Goal: Communication & Community: Answer question/provide support

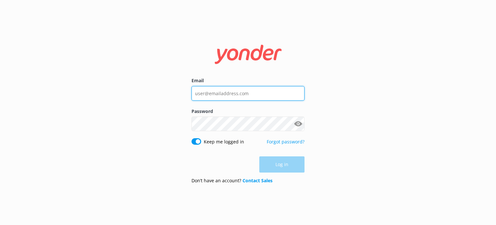
type input "[EMAIL_ADDRESS][DOMAIN_NAME]"
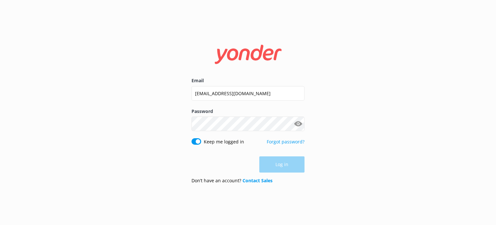
click at [291, 158] on div "Log in" at bounding box center [248, 164] width 113 height 16
click at [291, 159] on button "Log in" at bounding box center [282, 164] width 45 height 16
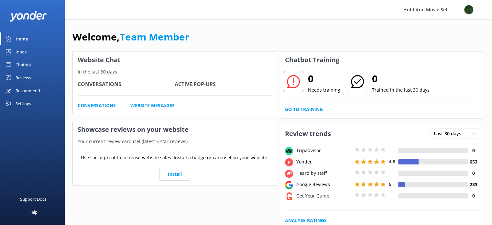
click at [19, 53] on div "Inbox" at bounding box center [21, 51] width 11 height 13
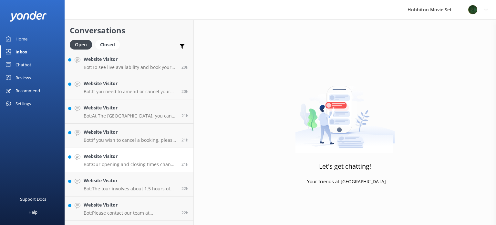
scroll to position [1186, 0]
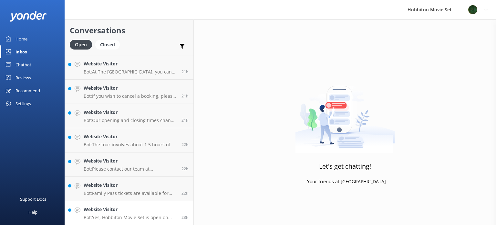
click at [134, 217] on p "Bot: Yes, Hobbiton Movie Set is open on Sundays. It is open 7 days a week, excl…" at bounding box center [130, 217] width 93 height 6
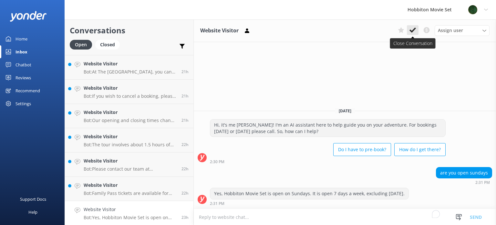
click at [412, 33] on icon at bounding box center [413, 30] width 6 height 6
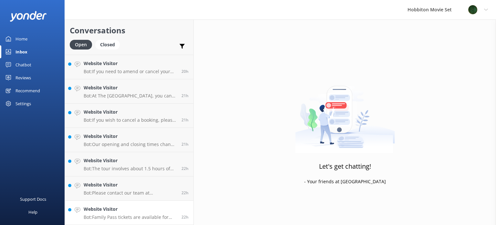
scroll to position [1162, 0]
click at [154, 207] on h4 "Website Visitor" at bounding box center [130, 209] width 93 height 7
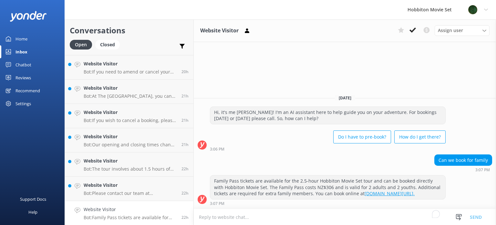
click at [413, 31] on use at bounding box center [413, 29] width 6 height 5
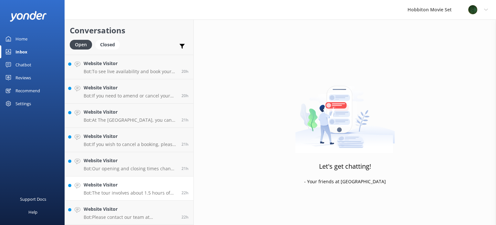
scroll to position [1138, 0]
click at [133, 205] on h4 "Website Visitor" at bounding box center [130, 208] width 93 height 7
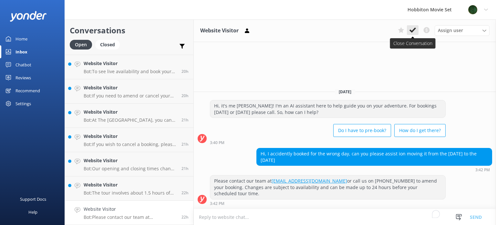
click at [413, 31] on use at bounding box center [413, 29] width 6 height 5
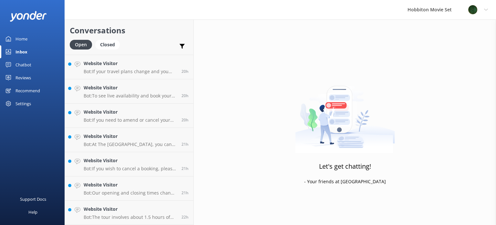
scroll to position [1113, 0]
click at [141, 211] on h4 "Website Visitor" at bounding box center [130, 209] width 93 height 7
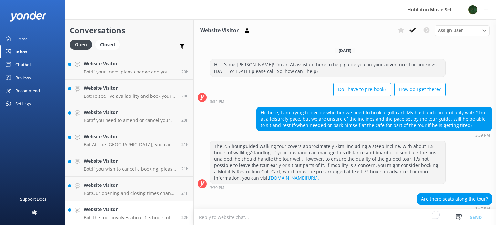
scroll to position [37, 0]
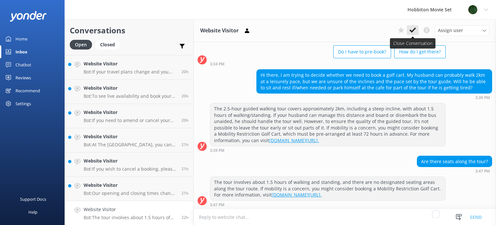
click at [412, 33] on icon at bounding box center [413, 30] width 6 height 6
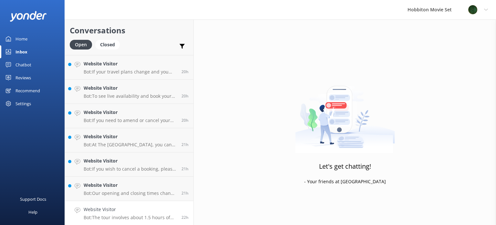
scroll to position [1089, 0]
click at [141, 211] on h4 "Website Visitor" at bounding box center [130, 209] width 93 height 7
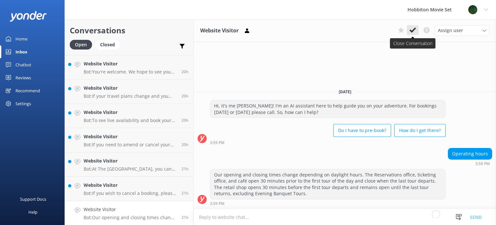
click at [413, 32] on icon at bounding box center [413, 30] width 6 height 6
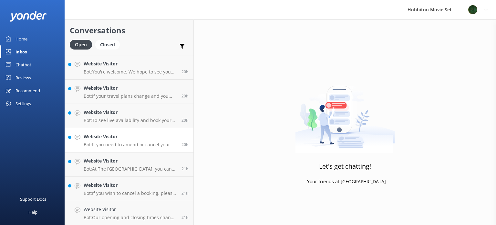
scroll to position [1065, 0]
click at [129, 213] on div "Website Visitor Bot: If you wish to cancel a booking, please contact our reserv…" at bounding box center [130, 213] width 93 height 14
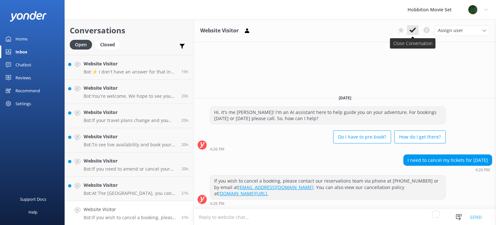
click at [411, 33] on icon at bounding box center [413, 30] width 6 height 6
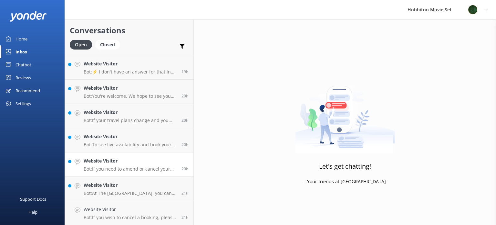
scroll to position [1041, 0]
click at [125, 211] on h4 "Website Visitor" at bounding box center [130, 208] width 93 height 7
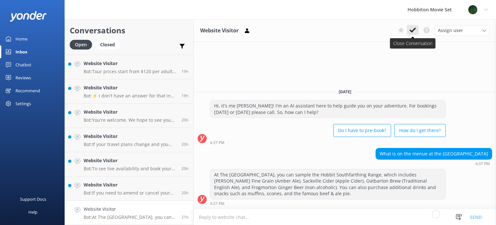
click at [414, 33] on icon at bounding box center [413, 30] width 6 height 6
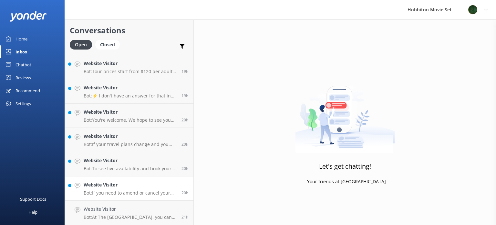
scroll to position [1016, 0]
click at [133, 216] on p "Bot: If you need to amend or cancel your booking, please contact our team at of…" at bounding box center [130, 217] width 93 height 6
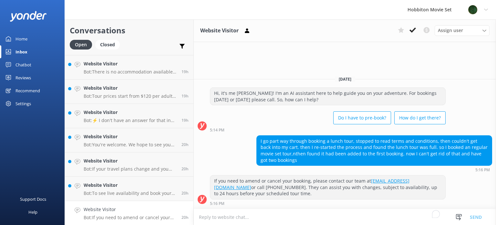
drag, startPoint x: 411, startPoint y: 29, endPoint x: 403, endPoint y: 41, distance: 14.5
click at [411, 29] on icon at bounding box center [413, 30] width 6 height 6
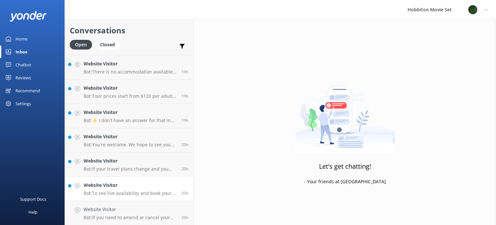
scroll to position [992, 0]
click at [115, 207] on h4 "Website Visitor" at bounding box center [130, 209] width 93 height 7
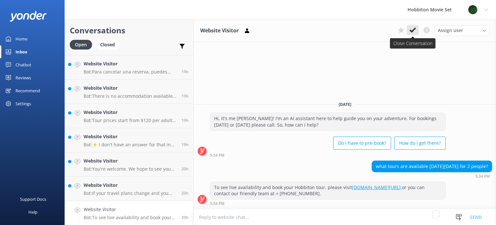
click at [411, 29] on icon at bounding box center [413, 30] width 6 height 6
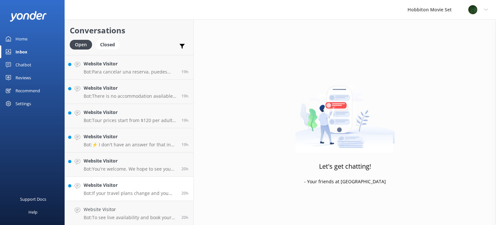
scroll to position [968, 0]
click at [162, 208] on h4 "Website Visitor" at bounding box center [130, 209] width 93 height 7
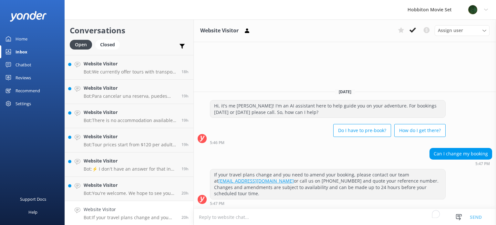
drag, startPoint x: 414, startPoint y: 30, endPoint x: 403, endPoint y: 50, distance: 22.7
click at [411, 35] on div "Assign user Hannah Team Member Lily Shayne Christian Mikayla Sonny Bryn Isabell…" at bounding box center [443, 30] width 94 height 10
click at [414, 29] on use at bounding box center [413, 29] width 6 height 5
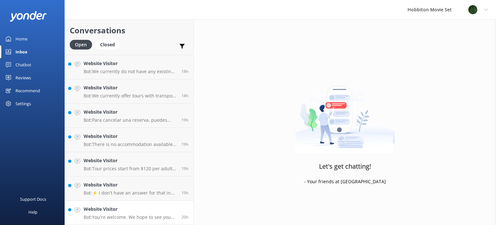
scroll to position [944, 0]
click at [131, 209] on h4 "Website Visitor" at bounding box center [130, 208] width 93 height 7
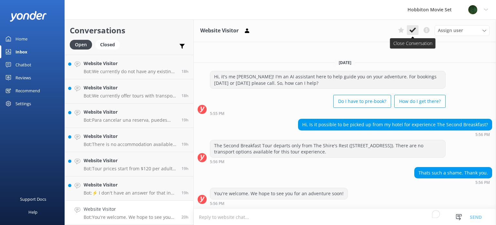
click at [415, 30] on icon at bounding box center [413, 30] width 6 height 6
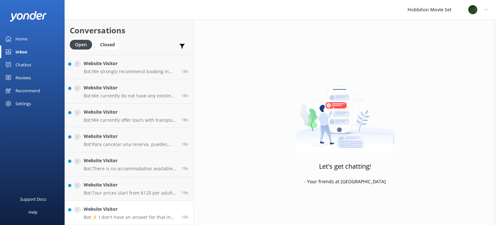
scroll to position [919, 0]
click at [116, 212] on h4 "Website Visitor" at bounding box center [130, 209] width 93 height 7
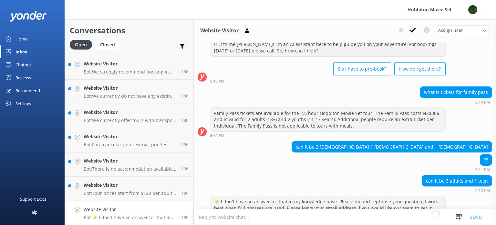
scroll to position [53, 0]
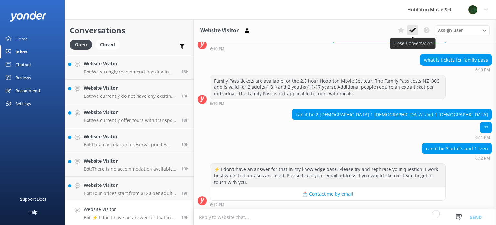
click at [414, 32] on icon at bounding box center [413, 30] width 6 height 6
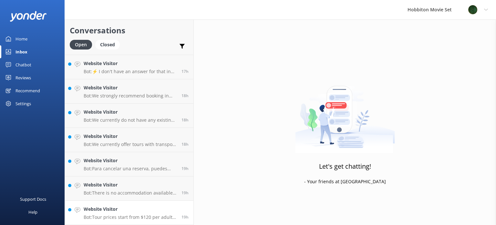
scroll to position [895, 0]
click at [127, 212] on h4 "Website Visitor" at bounding box center [130, 209] width 93 height 7
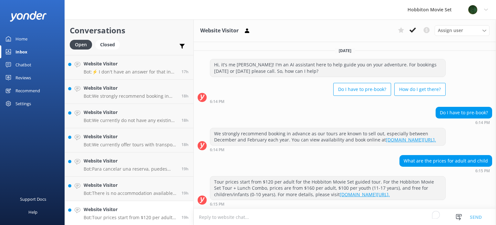
scroll to position [6, 0]
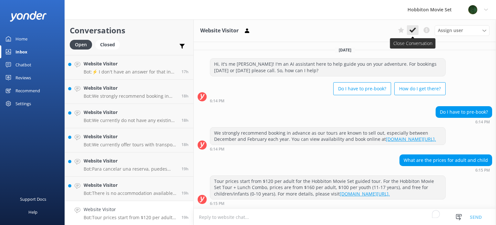
click at [415, 29] on use at bounding box center [413, 29] width 6 height 5
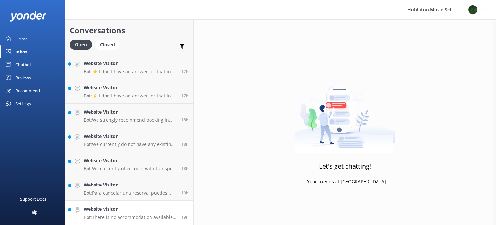
scroll to position [871, 0]
click at [128, 203] on link "Website Visitor Bot: There is no accommodation available at Hobbiton Movie Set,…" at bounding box center [129, 213] width 129 height 24
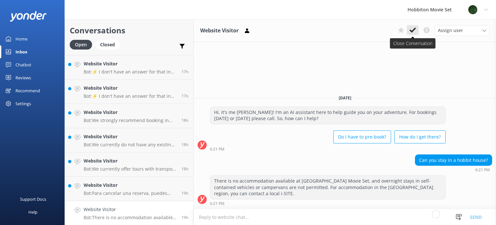
click at [415, 30] on icon at bounding box center [413, 30] width 6 height 6
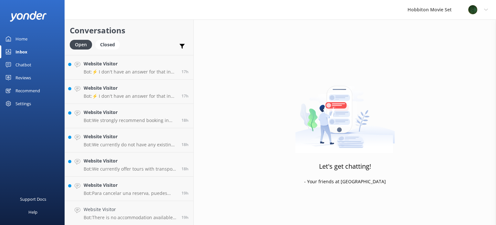
scroll to position [847, 0]
click at [154, 209] on h4 "Website Visitor" at bounding box center [130, 208] width 93 height 7
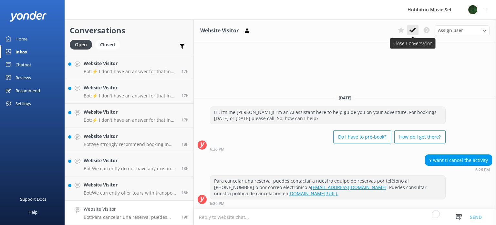
click at [414, 34] on button at bounding box center [413, 30] width 12 height 10
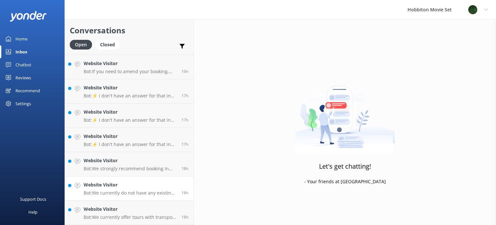
scroll to position [822, 0]
click at [122, 191] on p "Bot: We currently do not have any existing promo codes." at bounding box center [130, 193] width 93 height 6
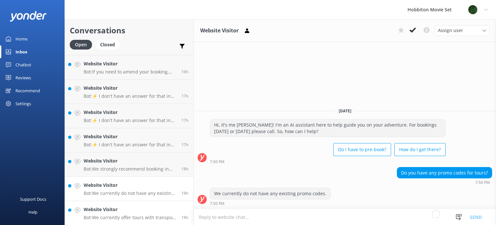
click at [115, 209] on h4 "Website Visitor" at bounding box center [130, 209] width 93 height 7
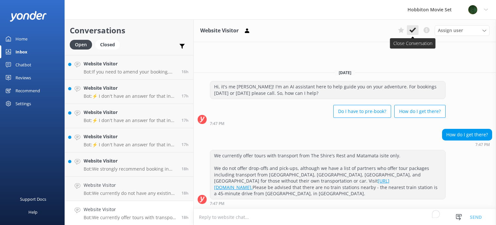
click at [411, 32] on icon at bounding box center [413, 30] width 6 height 6
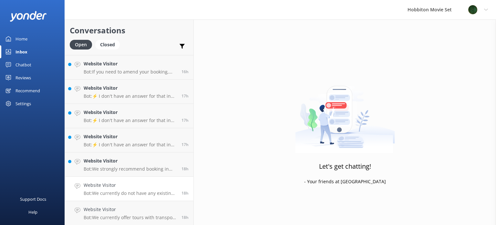
scroll to position [798, 0]
click at [155, 212] on h4 "Website Visitor" at bounding box center [130, 209] width 93 height 7
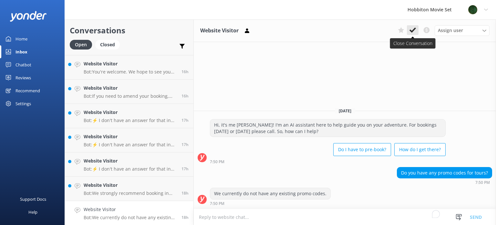
click at [414, 32] on icon at bounding box center [413, 30] width 6 height 6
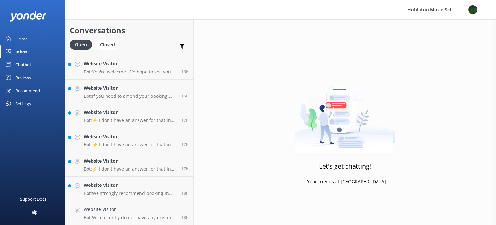
scroll to position [774, 0]
click at [140, 211] on h4 "Website Visitor" at bounding box center [130, 209] width 93 height 7
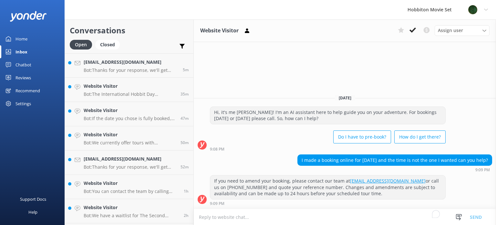
scroll to position [677, 0]
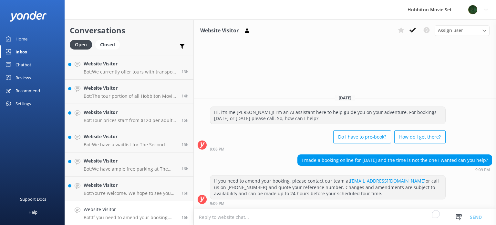
click at [412, 33] on icon at bounding box center [413, 30] width 6 height 6
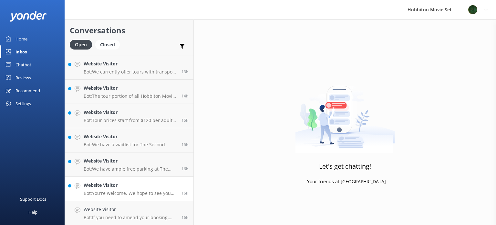
scroll to position [653, 0]
click at [150, 211] on h4 "Website Visitor" at bounding box center [130, 208] width 93 height 7
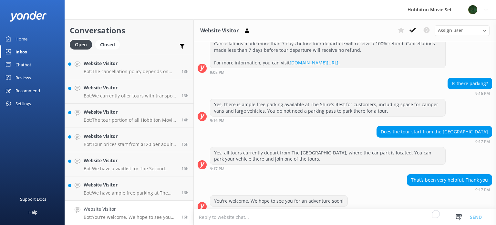
scroll to position [153, 0]
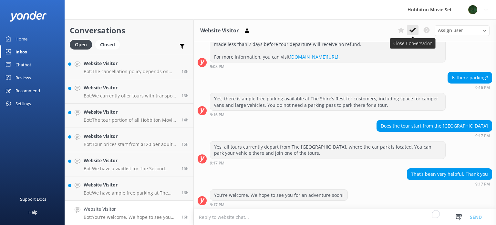
click at [410, 30] on icon at bounding box center [413, 30] width 6 height 6
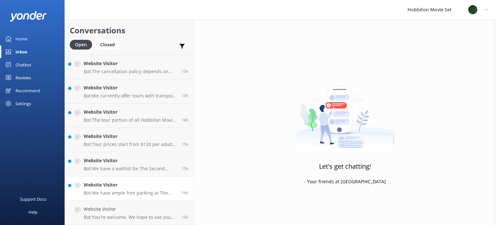
scroll to position [628, 0]
click at [129, 211] on h4 "Website Visitor" at bounding box center [130, 209] width 93 height 7
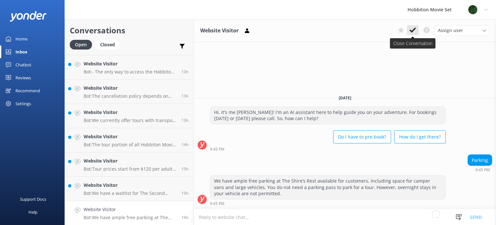
click at [412, 31] on use at bounding box center [413, 29] width 6 height 5
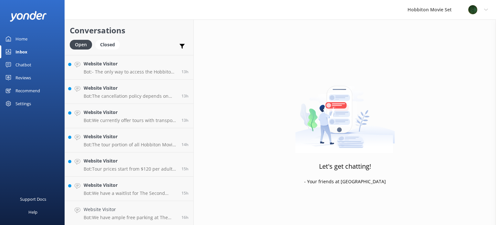
scroll to position [604, 0]
click at [146, 209] on h4 "Website Visitor" at bounding box center [130, 209] width 93 height 7
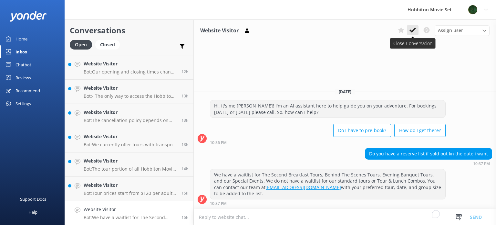
click at [414, 33] on button at bounding box center [413, 30] width 12 height 10
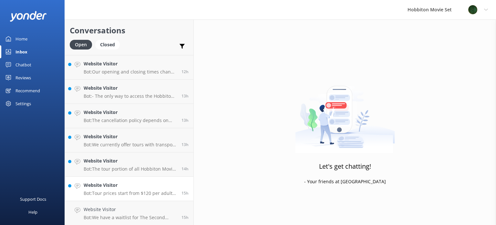
scroll to position [580, 0]
click at [138, 207] on h4 "Website Visitor" at bounding box center [130, 209] width 93 height 7
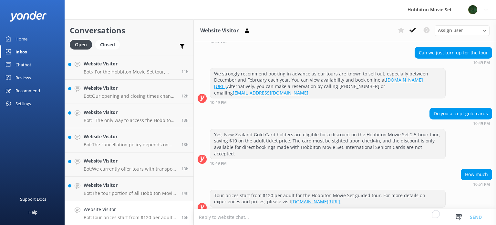
scroll to position [207, 0]
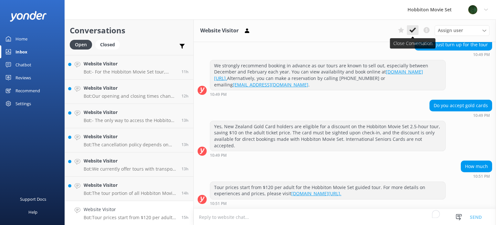
click at [414, 30] on use at bounding box center [413, 29] width 6 height 5
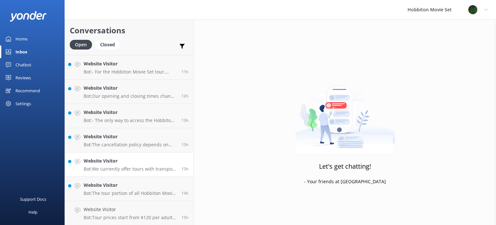
scroll to position [556, 0]
click at [115, 209] on h4 "Website Visitor" at bounding box center [130, 208] width 93 height 7
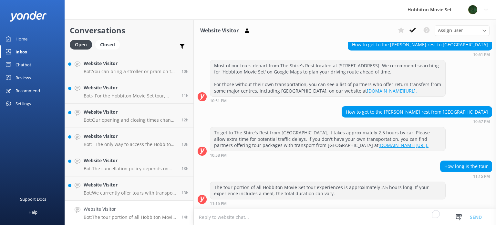
scroll to position [232, 0]
click at [414, 26] on button at bounding box center [413, 30] width 12 height 10
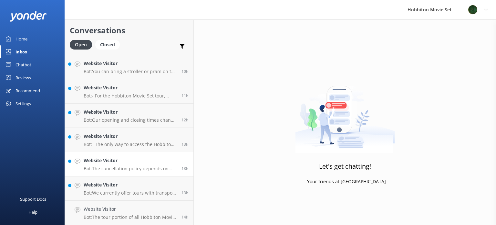
scroll to position [531, 0]
click at [127, 209] on h4 "Website Visitor" at bounding box center [130, 209] width 93 height 7
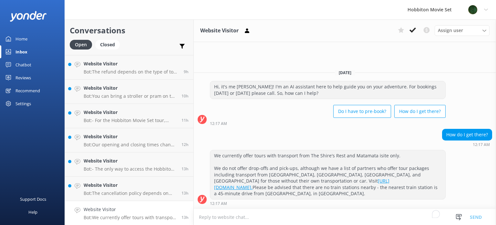
click at [411, 35] on div "Assign user Hannah Team Member Lily Shayne Christian Mikayla Sonny Bryn Isabell…" at bounding box center [443, 30] width 94 height 10
click at [412, 34] on button at bounding box center [413, 30] width 12 height 10
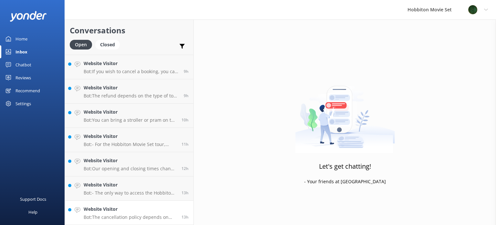
scroll to position [507, 0]
click at [134, 211] on h4 "Website Visitor" at bounding box center [130, 209] width 93 height 7
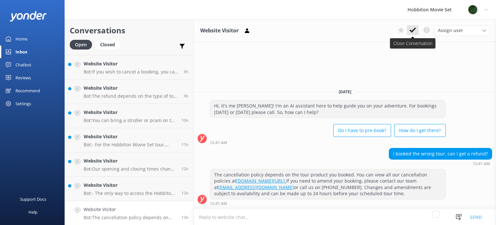
click at [415, 34] on button at bounding box center [413, 30] width 12 height 10
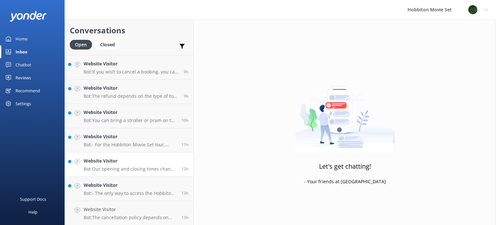
scroll to position [483, 0]
click at [116, 210] on h4 "Website Visitor" at bounding box center [130, 209] width 93 height 7
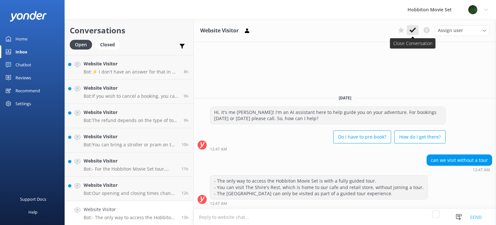
click at [414, 31] on use at bounding box center [413, 29] width 6 height 5
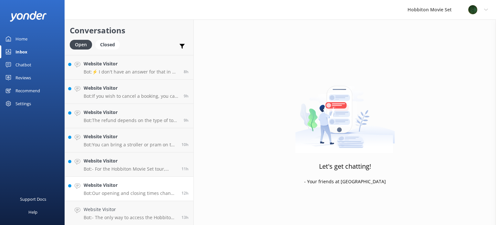
scroll to position [459, 0]
click at [141, 211] on h4 "Website Visitor" at bounding box center [130, 208] width 93 height 7
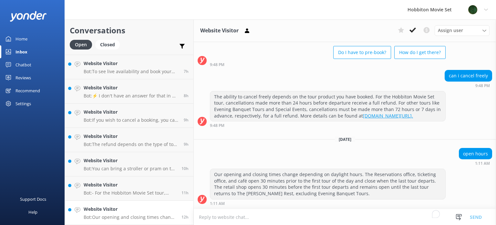
scroll to position [42, 0]
click at [412, 31] on use at bounding box center [413, 29] width 6 height 5
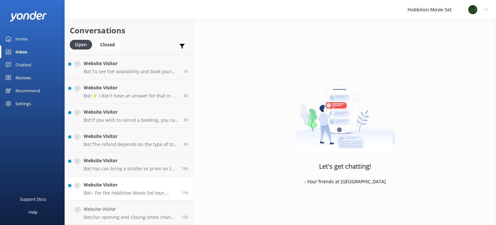
scroll to position [434, 0]
click at [142, 208] on h4 "Website Visitor" at bounding box center [130, 209] width 93 height 7
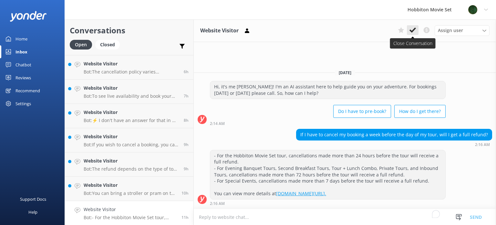
click at [414, 30] on use at bounding box center [413, 29] width 6 height 5
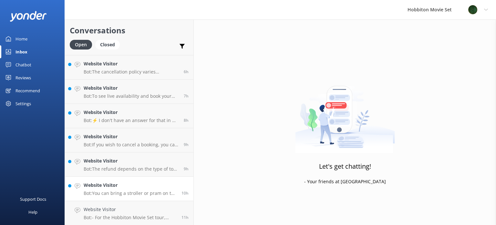
scroll to position [410, 0]
click at [141, 211] on h4 "Website Visitor" at bounding box center [130, 209] width 93 height 7
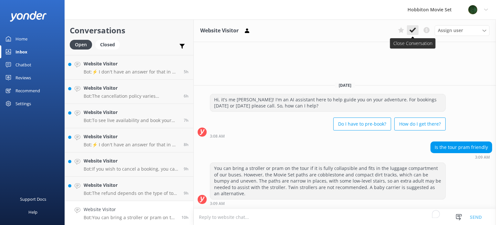
click at [413, 31] on use at bounding box center [413, 29] width 6 height 5
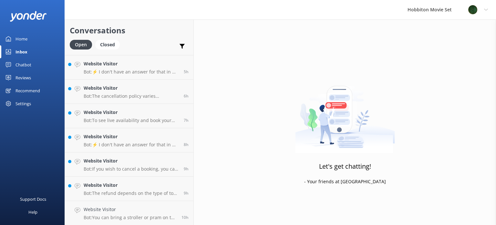
scroll to position [386, 0]
click at [142, 214] on div "Website Visitor Bot: The refund depends on the type of tour and the timing of y…" at bounding box center [131, 213] width 95 height 14
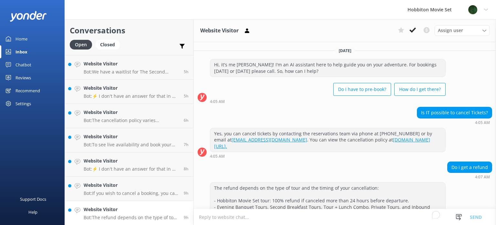
scroll to position [37, 0]
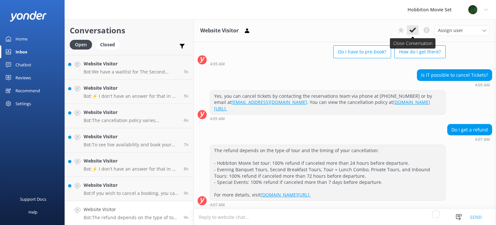
click at [415, 32] on icon at bounding box center [413, 30] width 6 height 6
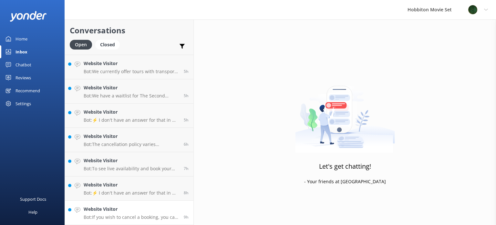
scroll to position [362, 0]
click at [163, 217] on p "Bot: If you wish to cancel a booking, you can contact our reservations team via…" at bounding box center [131, 217] width 95 height 6
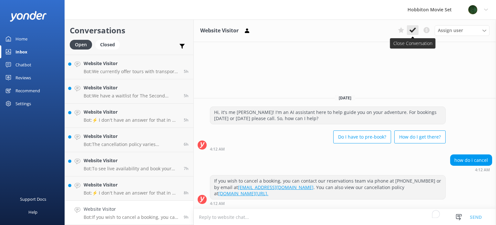
click at [411, 30] on use at bounding box center [413, 29] width 6 height 5
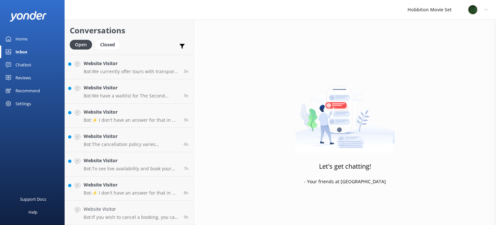
scroll to position [337, 0]
click at [128, 215] on p "Bot: ⚡ I don't have an answer for that in my knowledge base. Please try and rep…" at bounding box center [131, 217] width 95 height 6
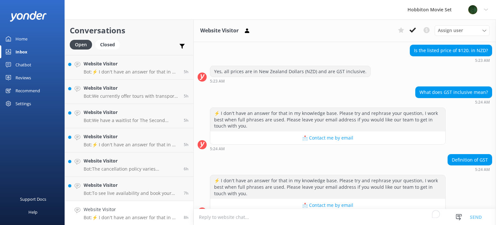
scroll to position [73, 0]
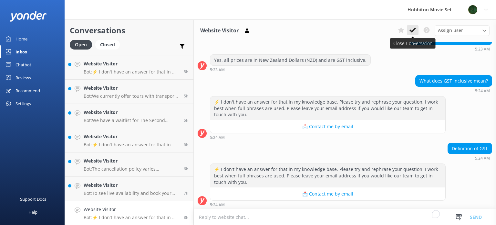
click at [413, 27] on icon at bounding box center [413, 30] width 6 height 6
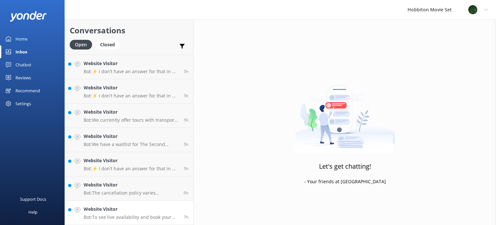
scroll to position [313, 0]
click at [137, 213] on div "Website Visitor Bot: To see live availability and book your Hobbiton tour, plea…" at bounding box center [131, 213] width 95 height 14
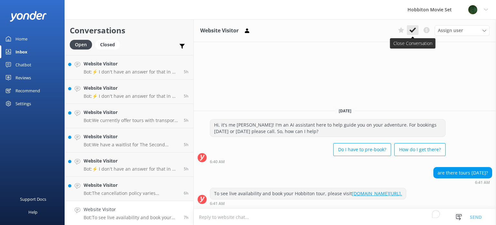
click at [412, 34] on button at bounding box center [413, 30] width 12 height 10
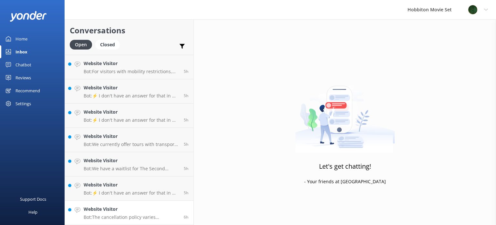
scroll to position [289, 0]
click at [147, 215] on p "Bot: The cancellation policy varies depending on the tour product booked: - Hob…" at bounding box center [131, 217] width 95 height 6
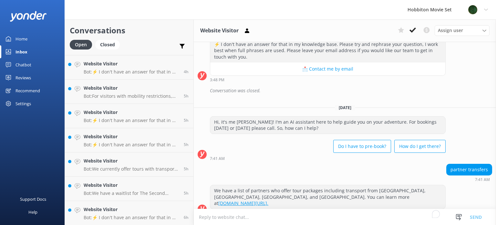
scroll to position [2948, 0]
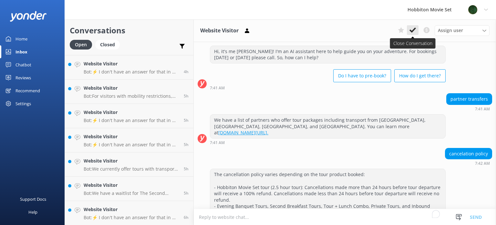
click at [412, 31] on use at bounding box center [413, 29] width 6 height 5
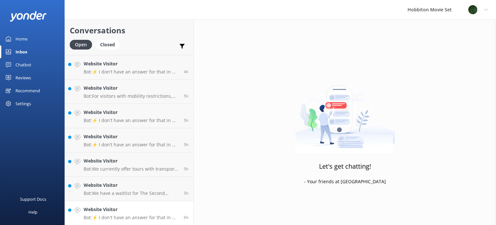
click at [149, 211] on h4 "Website Visitor" at bounding box center [131, 209] width 95 height 7
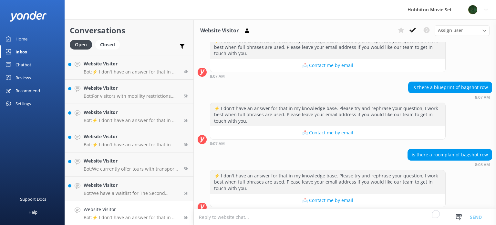
scroll to position [166, 0]
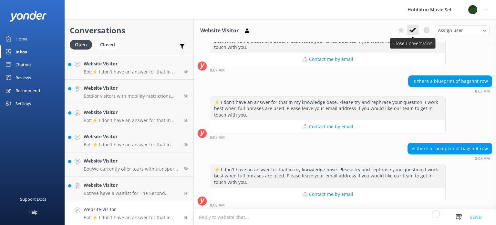
click at [411, 29] on icon at bounding box center [413, 30] width 6 height 6
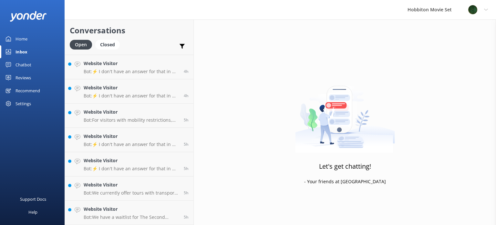
scroll to position [265, 0]
click at [129, 215] on p "Bot: We have a waitlist for The Second Breakfast Tours, Behind The Scenes Tours…" at bounding box center [131, 217] width 95 height 6
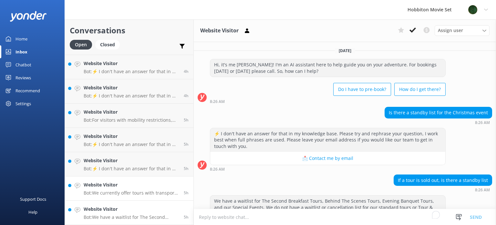
scroll to position [25, 0]
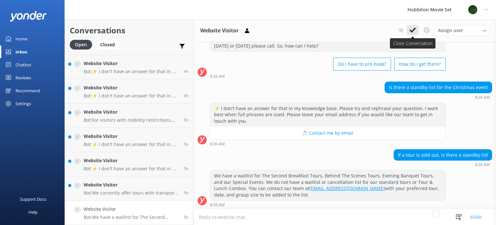
click at [413, 30] on use at bounding box center [413, 29] width 6 height 5
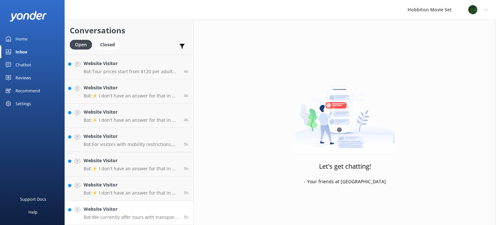
scroll to position [240, 0]
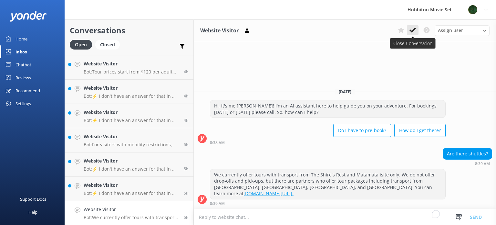
click at [413, 33] on icon at bounding box center [413, 30] width 6 height 6
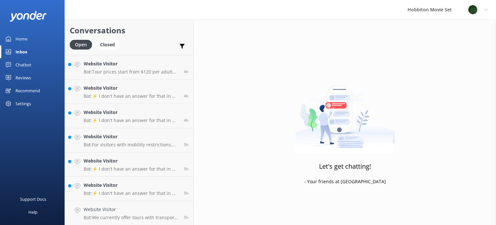
scroll to position [216, 0]
click at [149, 213] on div "Website Visitor Bot: ⚡ I don't have an answer for that in my knowledge base. Pl…" at bounding box center [131, 213] width 95 height 14
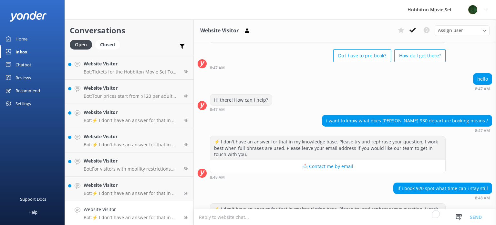
scroll to position [65, 0]
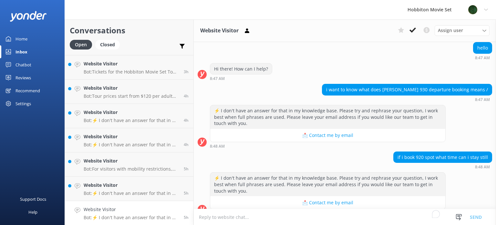
drag, startPoint x: 411, startPoint y: 35, endPoint x: 396, endPoint y: 49, distance: 21.0
click at [411, 34] on button at bounding box center [413, 30] width 12 height 10
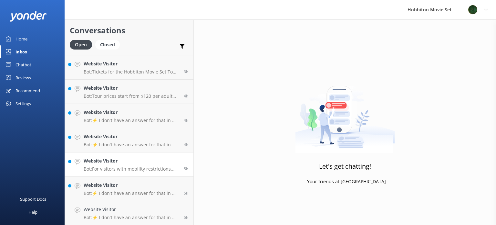
scroll to position [192, 0]
click at [125, 212] on h4 "Website Visitor" at bounding box center [131, 209] width 95 height 7
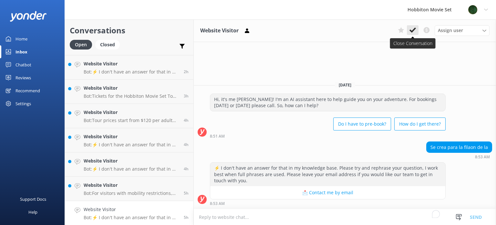
click at [412, 31] on icon at bounding box center [413, 30] width 6 height 6
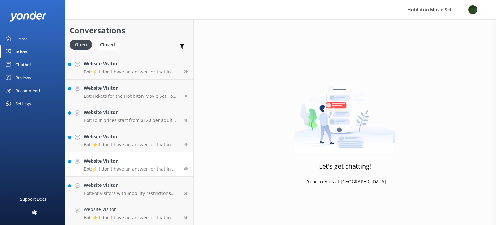
scroll to position [168, 0]
drag, startPoint x: 122, startPoint y: 216, endPoint x: 125, endPoint y: 213, distance: 4.7
click at [122, 216] on p "Bot: For visitors with mobility restrictions, we offer a Mobility Restriction G…" at bounding box center [131, 217] width 95 height 6
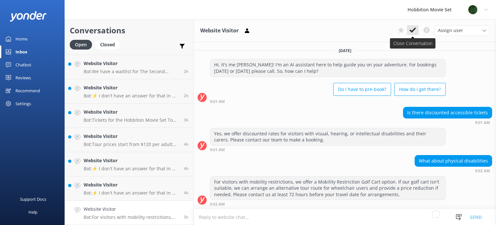
click at [411, 32] on icon at bounding box center [413, 30] width 6 height 6
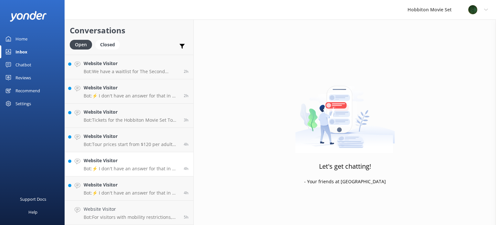
scroll to position [144, 0]
click at [149, 211] on h4 "Website Visitor" at bounding box center [131, 209] width 95 height 7
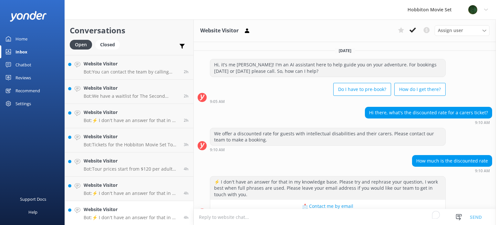
scroll to position [13, 0]
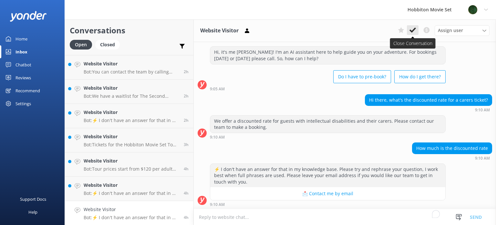
click at [414, 27] on icon at bounding box center [413, 30] width 6 height 6
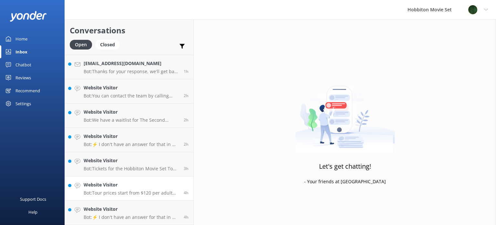
scroll to position [119, 0]
click at [137, 210] on h4 "Website Visitor" at bounding box center [131, 209] width 95 height 7
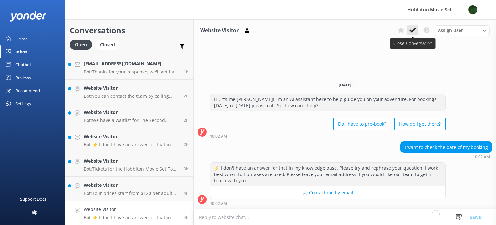
click at [409, 29] on button at bounding box center [413, 30] width 12 height 10
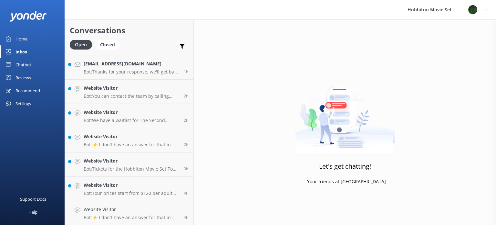
scroll to position [95, 0]
click at [138, 208] on h4 "Website Visitor" at bounding box center [131, 209] width 95 height 7
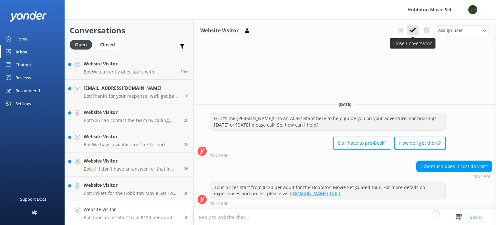
click at [412, 32] on use at bounding box center [413, 29] width 6 height 5
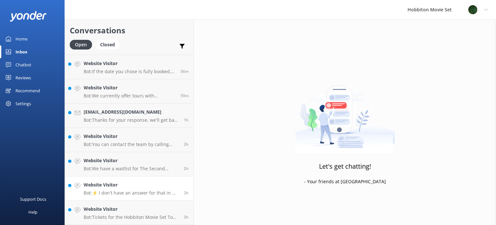
scroll to position [71, 0]
drag, startPoint x: 140, startPoint y: 215, endPoint x: 185, endPoint y: 205, distance: 46.0
click at [141, 216] on p "Bot: Tickets for the Hobbiton Movie Set Tour should be booked in advance as tou…" at bounding box center [131, 217] width 95 height 6
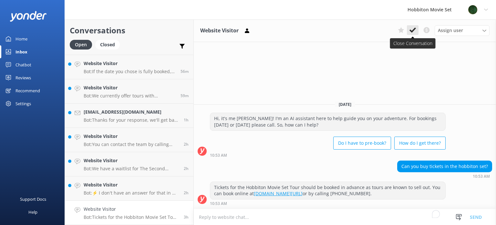
click at [411, 32] on icon at bounding box center [413, 30] width 6 height 6
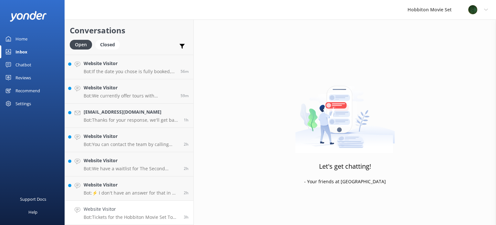
click at [136, 217] on p "Bot: Tickets for the Hobbiton Movie Set Tour should be booked in advance as tou…" at bounding box center [131, 217] width 95 height 6
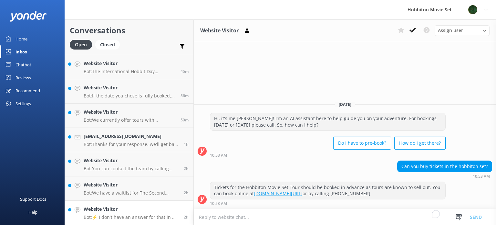
scroll to position [47, 0]
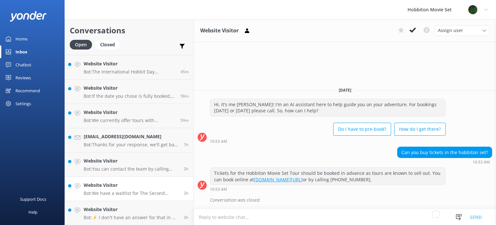
click at [146, 197] on link "Website Visitor Bot: We have a waitlist for The Second Breakfast Tours, Behind …" at bounding box center [129, 188] width 129 height 24
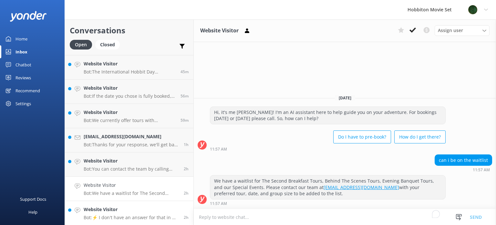
click at [142, 211] on h4 "Website Visitor" at bounding box center [131, 209] width 95 height 7
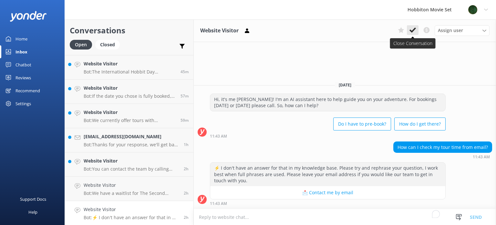
click at [411, 33] on button at bounding box center [413, 30] width 12 height 10
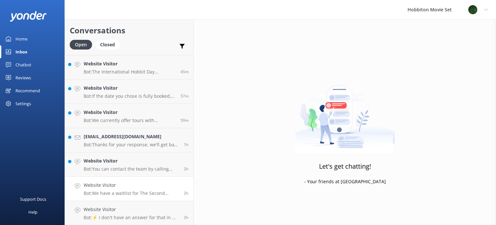
scroll to position [22, 0]
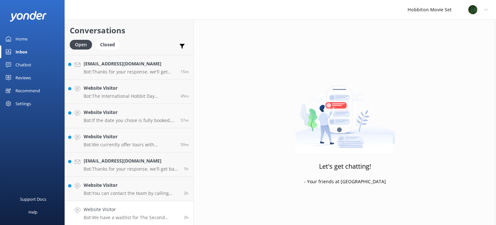
click at [132, 212] on h4 "Website Visitor" at bounding box center [131, 209] width 95 height 7
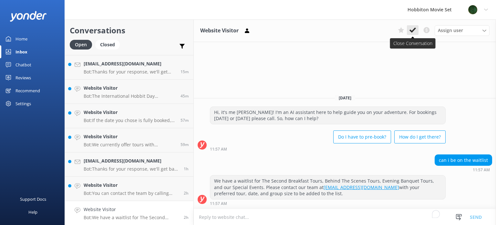
click at [412, 34] on button at bounding box center [413, 30] width 12 height 10
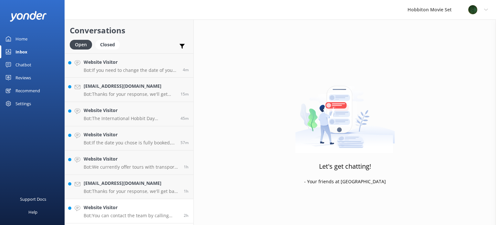
click at [120, 214] on p "Bot: You can contact the team by calling [PHONE_NUMBER] or emailing [EMAIL_ADDR…" at bounding box center [131, 215] width 95 height 6
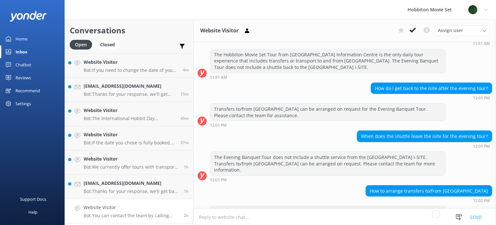
scroll to position [47, 0]
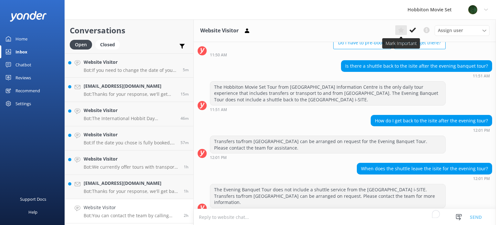
click at [404, 29] on use at bounding box center [401, 30] width 6 height 6
click at [151, 188] on p "Bot: Thanks for your response, we'll get back to you as soon as we can during o…" at bounding box center [131, 191] width 95 height 6
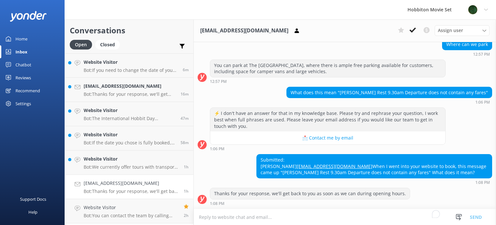
scroll to position [283, 0]
click at [129, 163] on div "Website Visitor Bot: We currently offer tours with transport from The Shire's R…" at bounding box center [131, 162] width 95 height 14
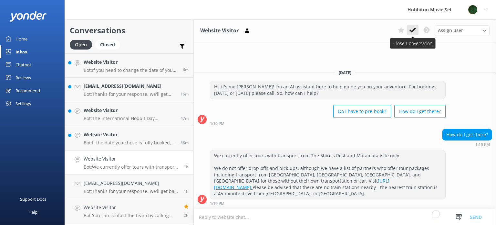
click at [411, 29] on icon at bounding box center [413, 30] width 6 height 6
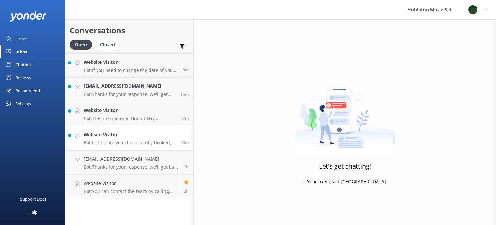
click at [138, 145] on p "Bot: If the date you chose is fully booked, it means there are no available spo…" at bounding box center [130, 143] width 92 height 6
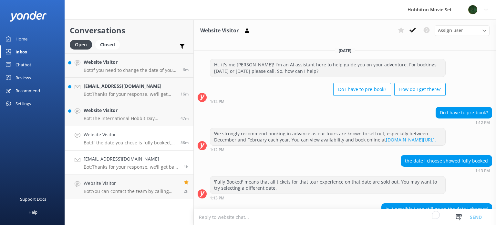
scroll to position [54, 0]
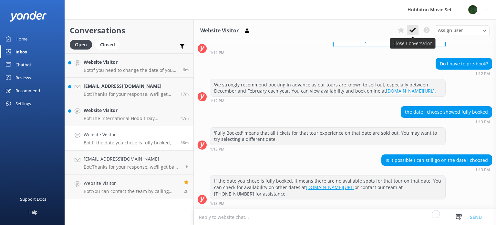
click at [413, 30] on icon at bounding box center [413, 30] width 6 height 6
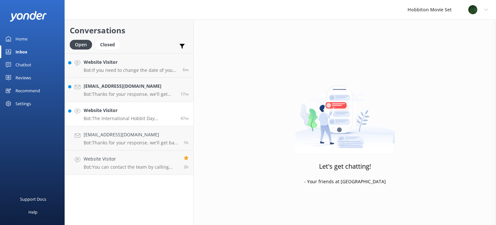
click at [147, 117] on p "Bot: The International Hobbit Day experience is scheduled for [DATE], and [DATE…" at bounding box center [130, 118] width 92 height 6
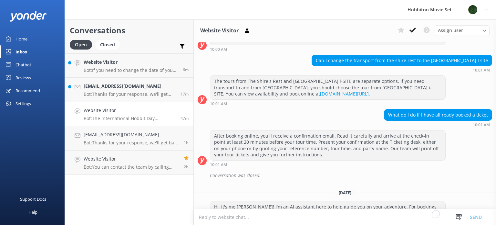
scroll to position [251, 0]
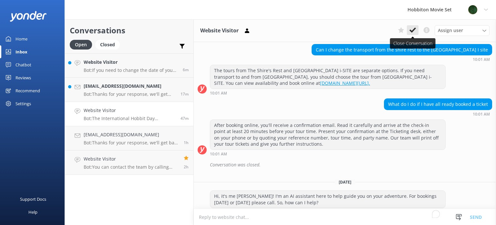
click at [410, 30] on button at bounding box center [413, 30] width 12 height 10
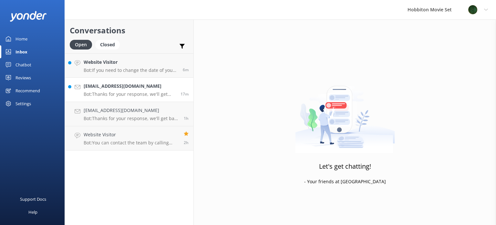
click at [137, 91] on p "Bot: Thanks for your response, we'll get back to you as soon as we can during o…" at bounding box center [130, 94] width 92 height 6
